Goal: Find specific page/section: Find specific page/section

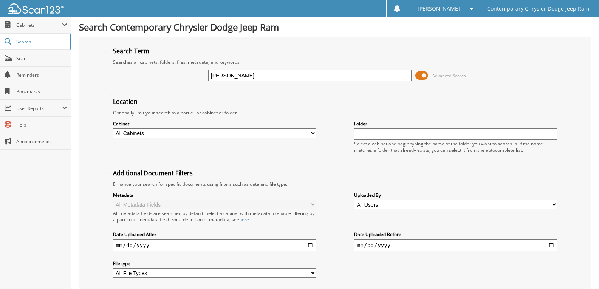
drag, startPoint x: 265, startPoint y: 74, endPoint x: 0, endPoint y: 1, distance: 275.3
type input "trott"
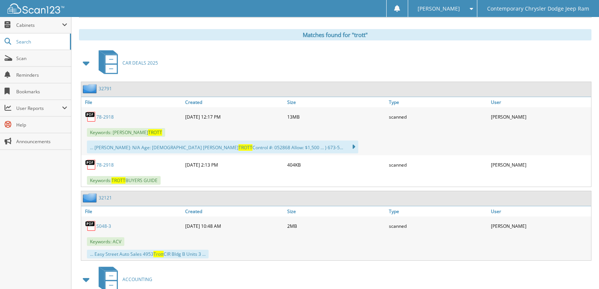
click at [100, 115] on link "78-2918" at bounding box center [104, 117] width 17 height 6
